Goal: Task Accomplishment & Management: Use online tool/utility

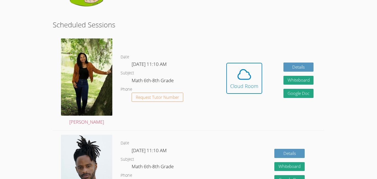
scroll to position [71, 0]
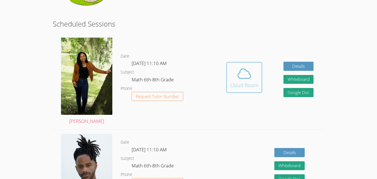
click at [238, 76] on icon at bounding box center [244, 73] width 13 height 10
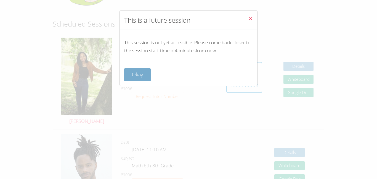
click at [141, 76] on button "Okay" at bounding box center [137, 74] width 26 height 13
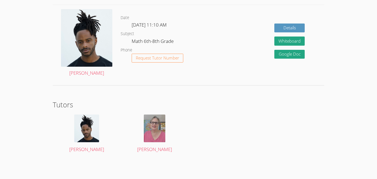
scroll to position [0, 0]
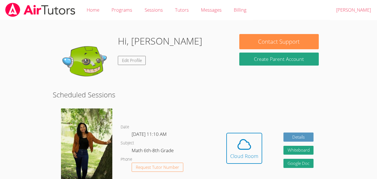
click at [292, 12] on div "Home Programs Sessions Tutors Messages Billing Logout Harper" at bounding box center [188, 10] width 377 height 20
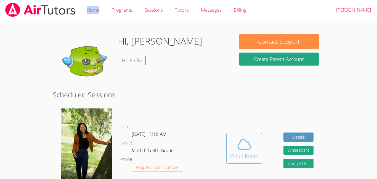
click at [232, 133] on button "Cloud Room" at bounding box center [244, 147] width 36 height 31
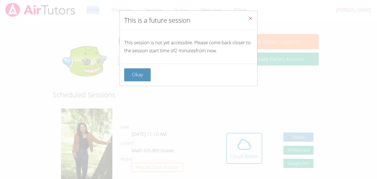
click at [248, 22] on span "Close" at bounding box center [250, 19] width 5 height 6
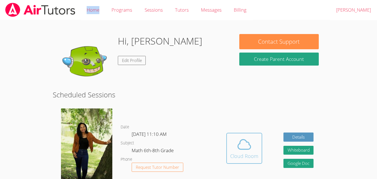
click at [248, 136] on button "Cloud Room" at bounding box center [244, 147] width 36 height 31
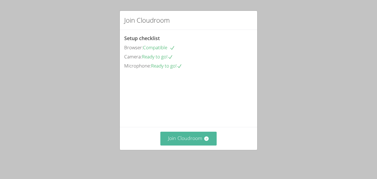
click at [177, 138] on button "Join Cloudroom" at bounding box center [188, 138] width 57 height 14
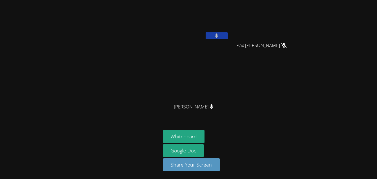
click at [218, 37] on button at bounding box center [217, 35] width 22 height 7
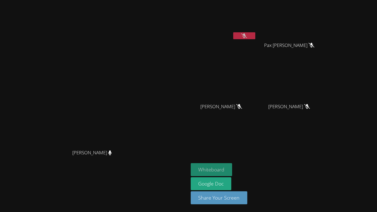
click at [232, 165] on button "Whiteboard" at bounding box center [212, 169] width 42 height 13
